Goal: Task Accomplishment & Management: Complete application form

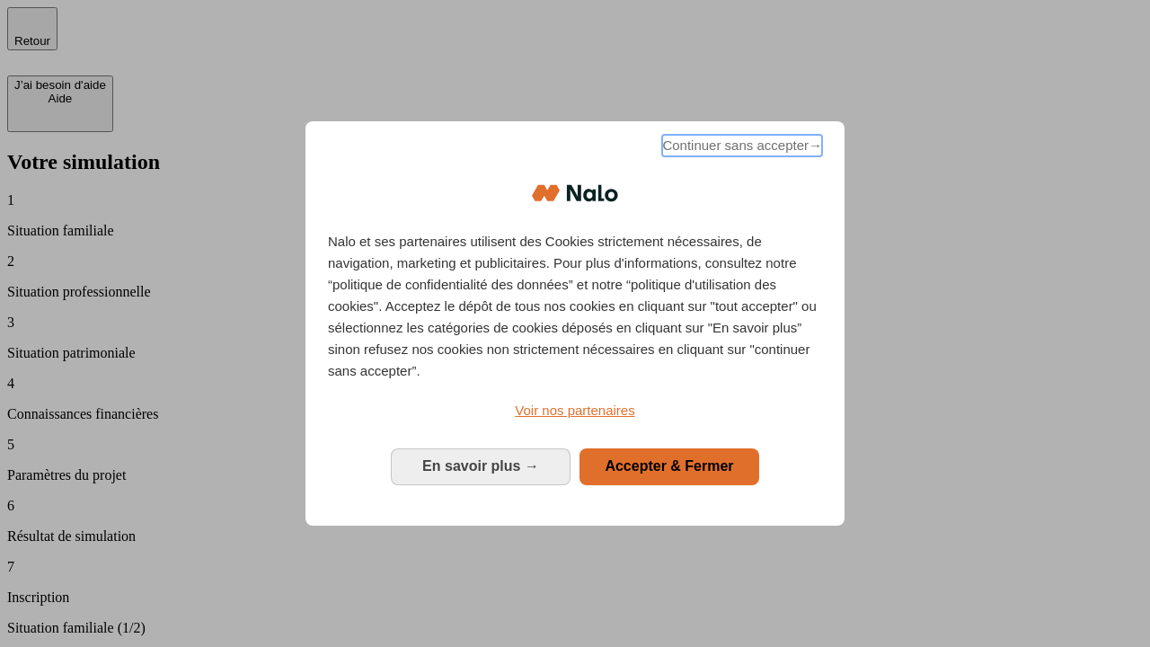
click at [740, 148] on span "Continuer sans accepter →" at bounding box center [742, 146] width 160 height 22
